Goal: Book appointment/travel/reservation

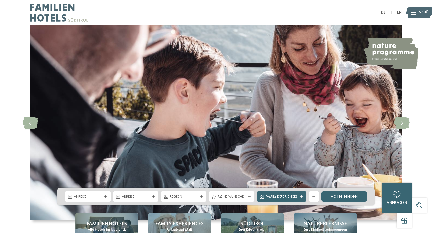
click at [103, 194] on div "Anreise" at bounding box center [88, 196] width 46 height 10
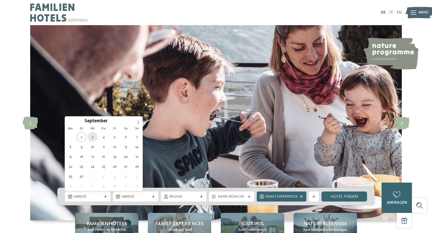
type div "03.09.2025"
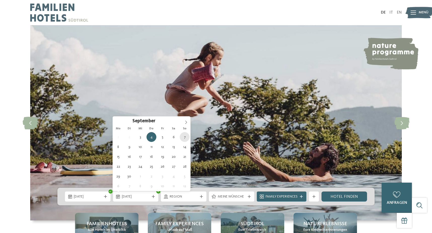
type div "07.09.2025"
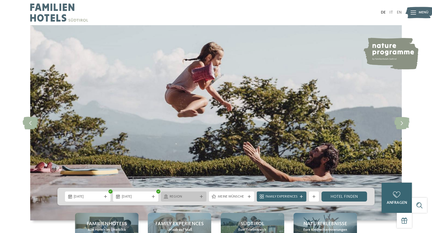
click at [183, 195] on span "Region" at bounding box center [183, 196] width 28 height 5
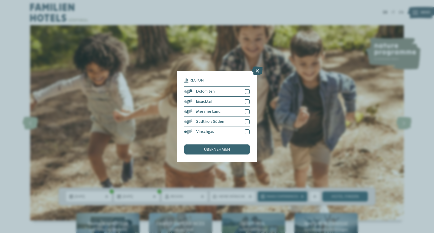
click at [258, 66] on icon at bounding box center [257, 70] width 11 height 9
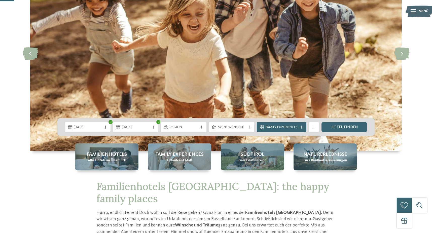
scroll to position [70, 0]
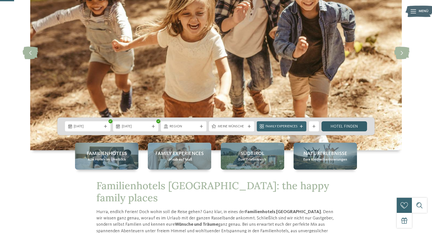
click at [339, 127] on link "Hotel finden" at bounding box center [344, 126] width 46 height 10
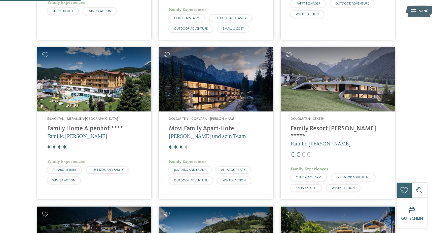
scroll to position [317, 0]
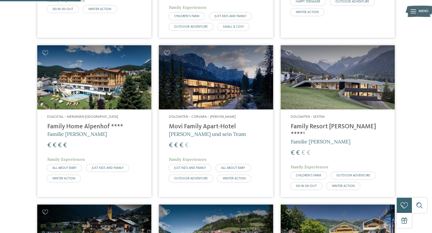
click at [316, 123] on h4 "Family Resort [PERSON_NAME] ****ˢ" at bounding box center [337, 130] width 94 height 15
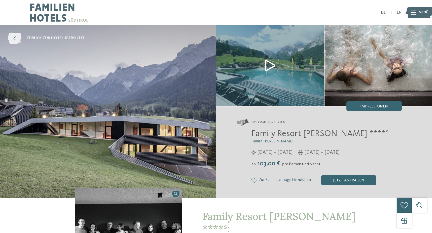
click at [35, 38] on span "zurück zur Hotelübersicht" at bounding box center [55, 38] width 58 height 6
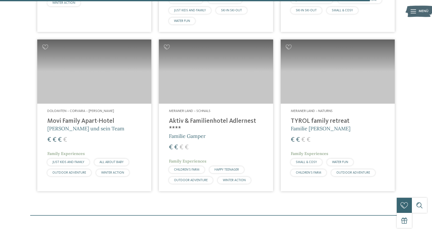
scroll to position [1454, 0]
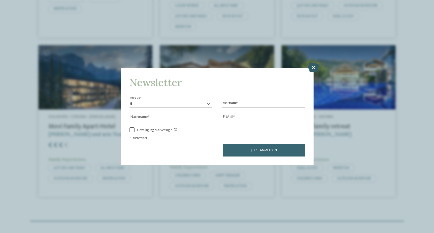
click at [313, 63] on icon at bounding box center [313, 67] width 11 height 9
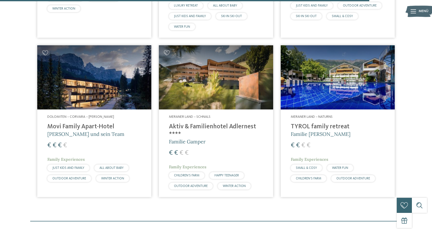
click at [90, 123] on h4 "Movi Family Apart-Hotel" at bounding box center [94, 127] width 94 height 8
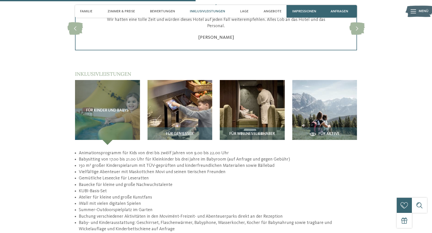
scroll to position [793, 0]
